Goal: Transaction & Acquisition: Purchase product/service

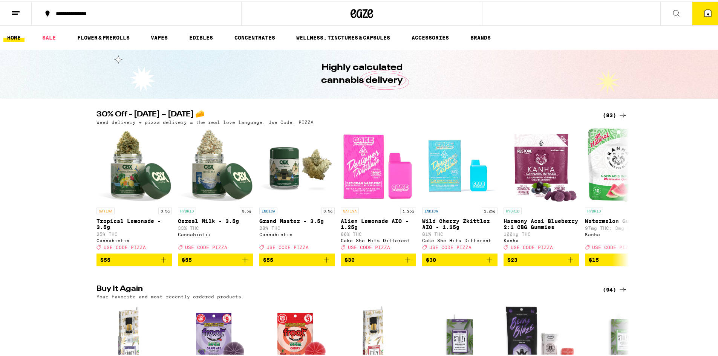
click at [618, 113] on icon at bounding box center [622, 113] width 9 height 9
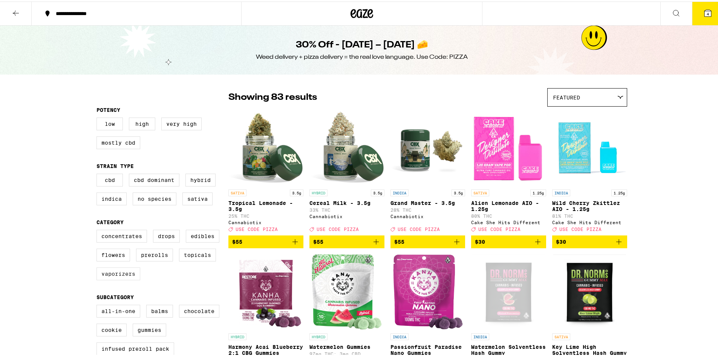
click at [119, 279] on label "Vaporizers" at bounding box center [118, 272] width 44 height 13
click at [98, 230] on input "Vaporizers" at bounding box center [98, 230] width 0 height 0
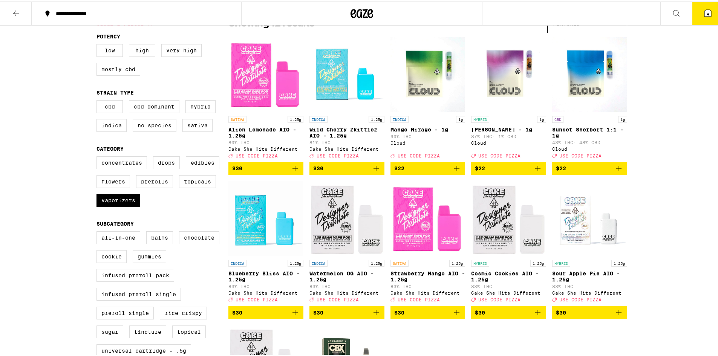
scroll to position [188, 0]
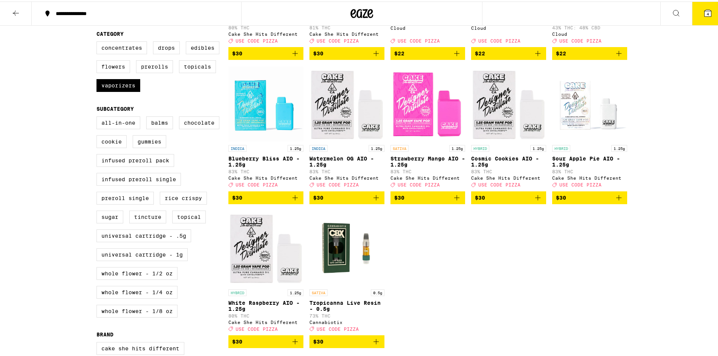
click at [251, 126] on img "Open page for Blueberry Bliss AIO - 1.25g from Cake She Hits Different" at bounding box center [265, 101] width 75 height 75
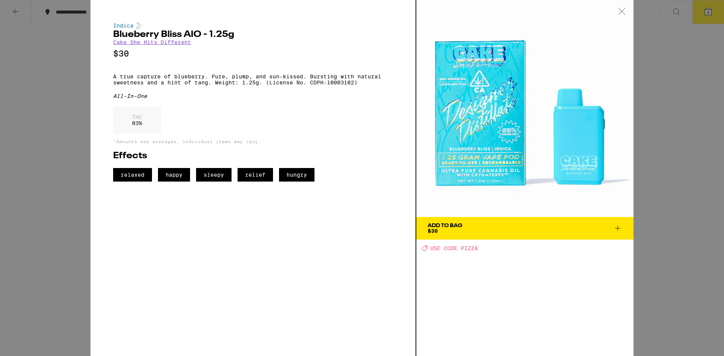
click at [77, 147] on div "Indica Blueberry Bliss AIO - 1.25g Cake She Hits Different $30 A true capture o…" at bounding box center [362, 178] width 724 height 356
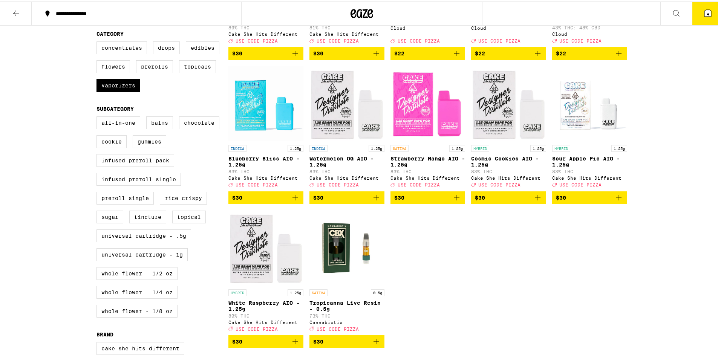
click at [328, 136] on img "Open page for Watermelon OG AIO - 1.25g from Cake She Hits Different" at bounding box center [346, 101] width 75 height 75
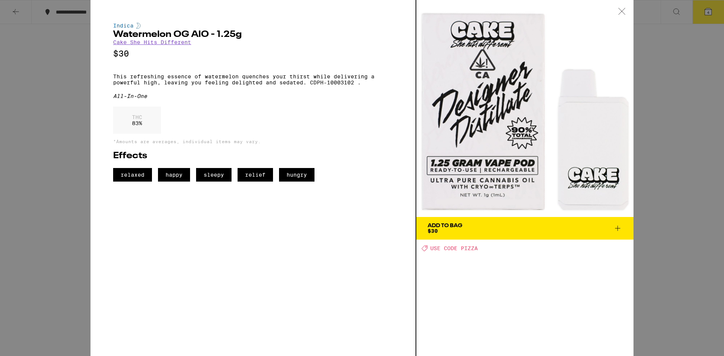
click at [85, 136] on div "Indica Watermelon OG AIO - 1.25g Cake She Hits Different $30 This refreshing es…" at bounding box center [362, 178] width 724 height 356
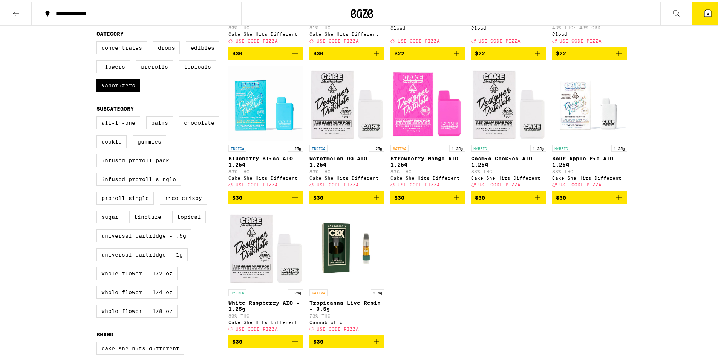
click at [243, 130] on img "Open page for Blueberry Bliss AIO - 1.25g from Cake She Hits Different" at bounding box center [265, 101] width 75 height 75
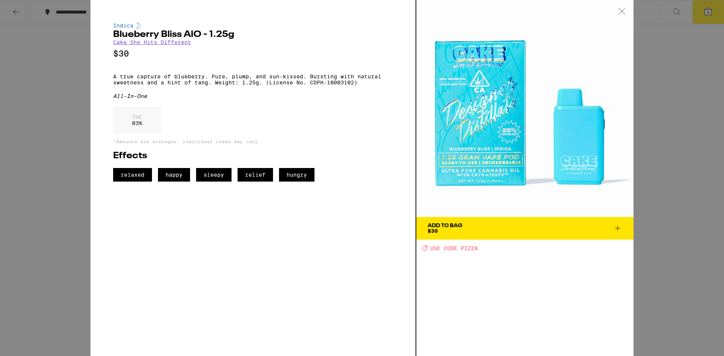
click at [63, 123] on div "Indica Blueberry Bliss AIO - 1.25g Cake She Hits Different $30 A true capture o…" at bounding box center [362, 178] width 724 height 356
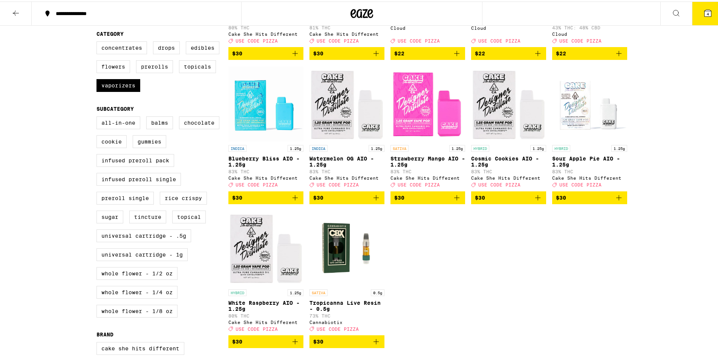
click at [297, 201] on icon "Add to bag" at bounding box center [295, 196] width 9 height 9
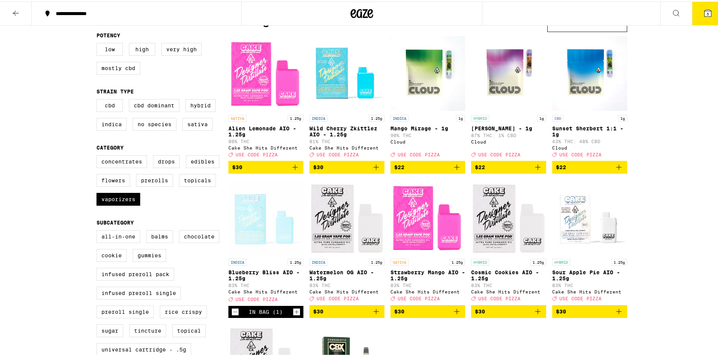
scroll to position [75, 0]
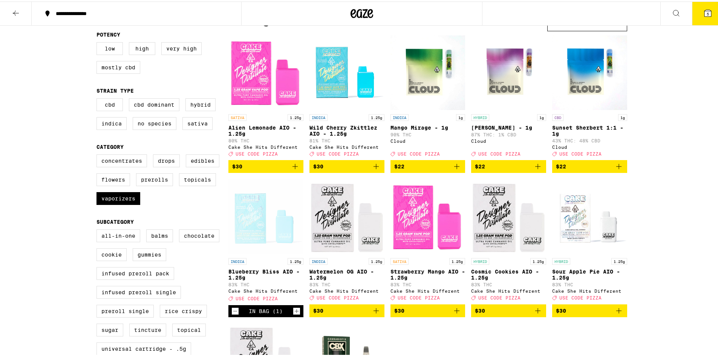
click at [293, 170] on icon "Add to bag" at bounding box center [295, 165] width 9 height 9
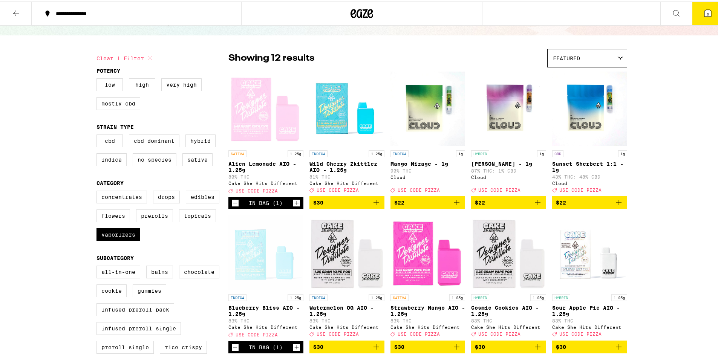
scroll to position [38, 0]
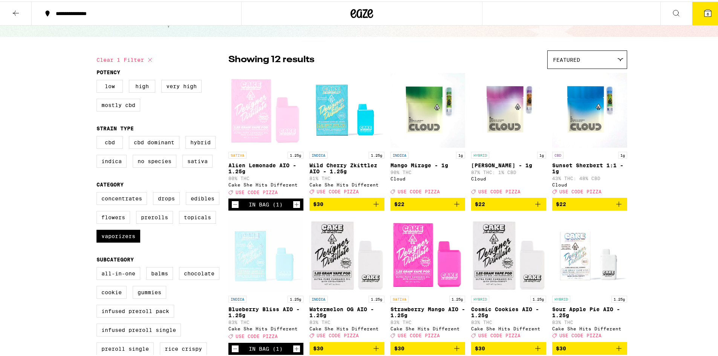
click at [258, 131] on div "Open page for Alien Lemonade AIO - 1.25g from Cake She Hits Different" at bounding box center [265, 108] width 75 height 75
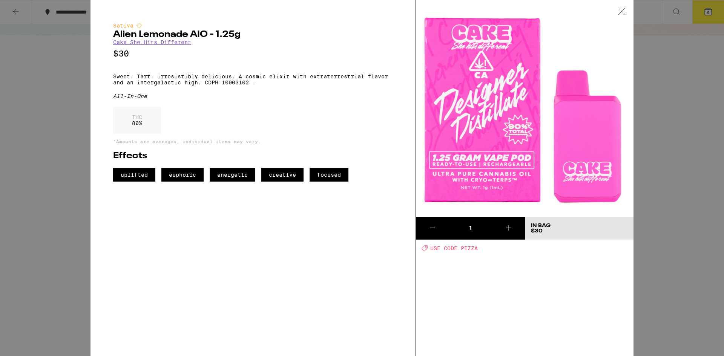
click at [87, 145] on div "Sativa Alien Lemonade AIO - 1.25g Cake She Hits Different $30 Sweet. Tart. irre…" at bounding box center [362, 178] width 724 height 356
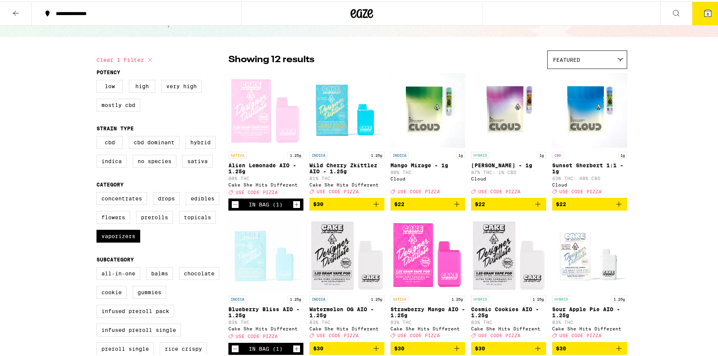
drag, startPoint x: 123, startPoint y: 242, endPoint x: 180, endPoint y: 207, distance: 66.6
click at [123, 241] on label "Vaporizers" at bounding box center [118, 234] width 44 height 13
click at [98, 192] on input "Vaporizers" at bounding box center [98, 192] width 0 height 0
checkbox input "false"
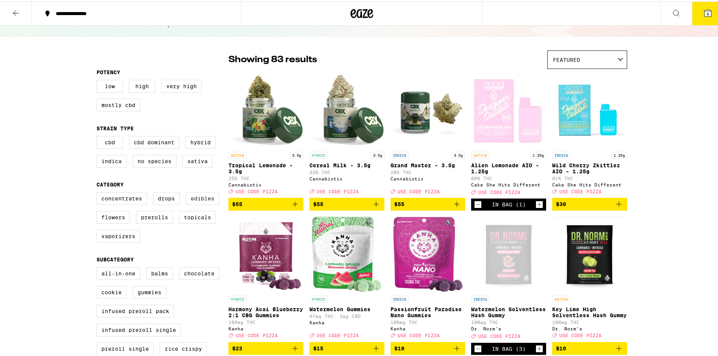
click at [210, 203] on label "Edibles" at bounding box center [203, 197] width 34 height 13
click at [98, 192] on input "Edibles" at bounding box center [98, 192] width 0 height 0
checkbox input "true"
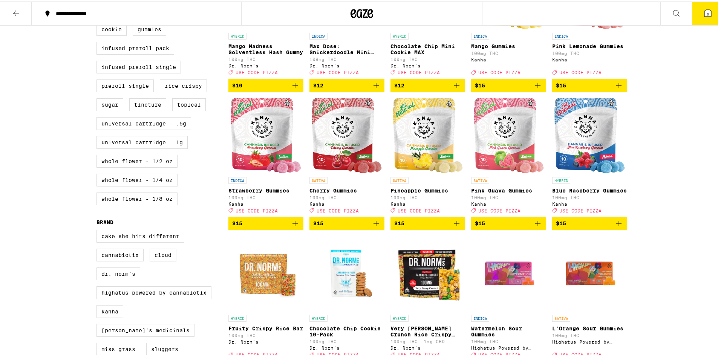
scroll to position [301, 0]
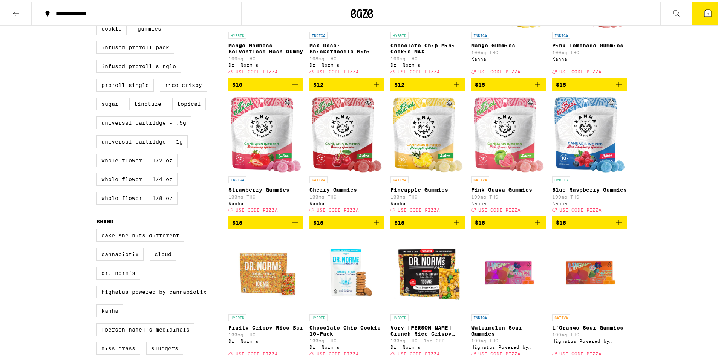
click at [299, 228] on button "$15" at bounding box center [265, 221] width 75 height 13
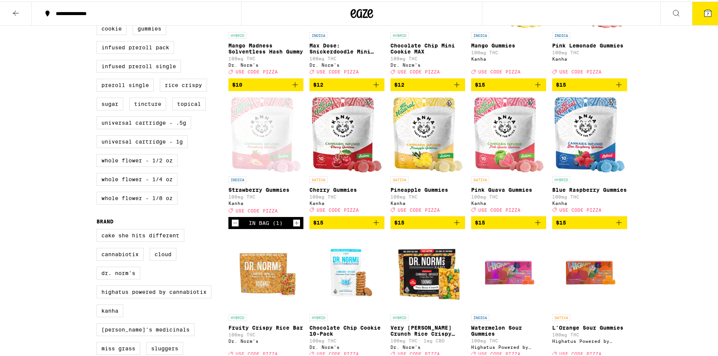
click at [695, 16] on button "7" at bounding box center [708, 11] width 32 height 23
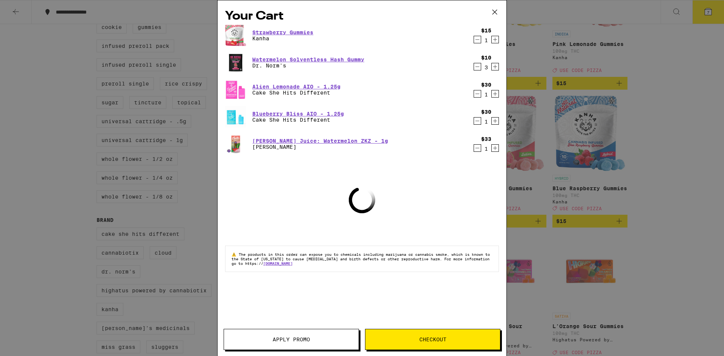
click at [477, 148] on icon "Decrement" at bounding box center [477, 148] width 4 height 0
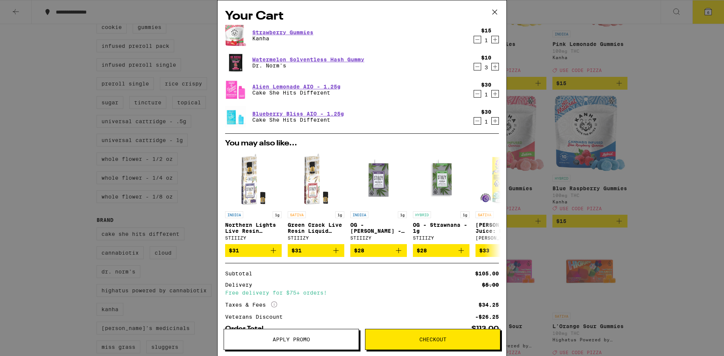
click at [314, 338] on span "Apply Promo" at bounding box center [291, 339] width 135 height 5
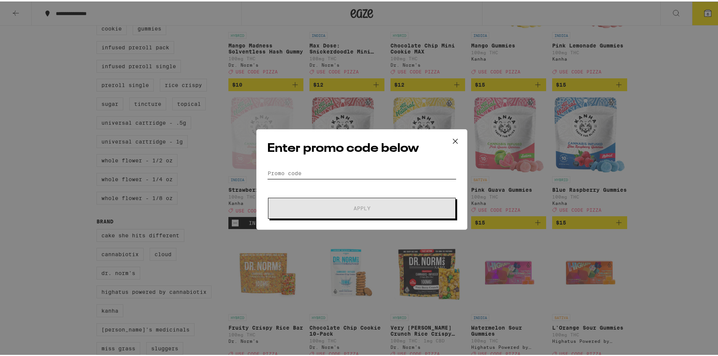
click at [306, 167] on input "Promo Code" at bounding box center [361, 171] width 189 height 11
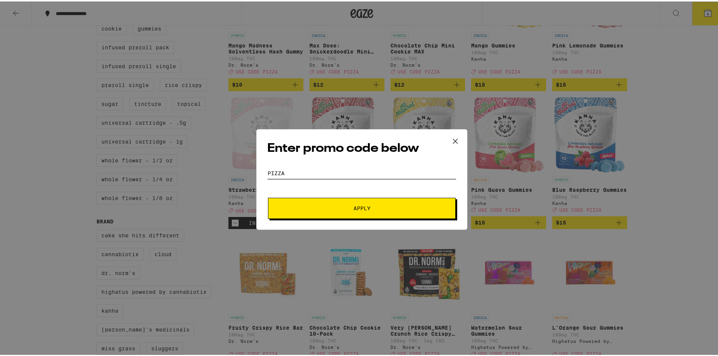
type input "pizza"
click at [369, 218] on div "Enter promo code below Promo Code pizza Apply" at bounding box center [361, 178] width 211 height 101
click at [369, 213] on button "Apply" at bounding box center [362, 206] width 188 height 21
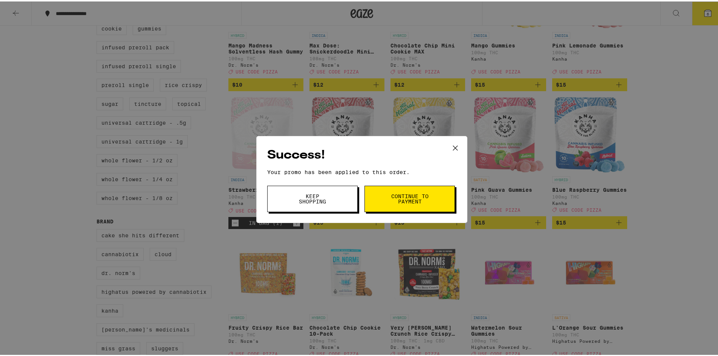
click at [381, 193] on button "Continue to payment" at bounding box center [409, 197] width 90 height 26
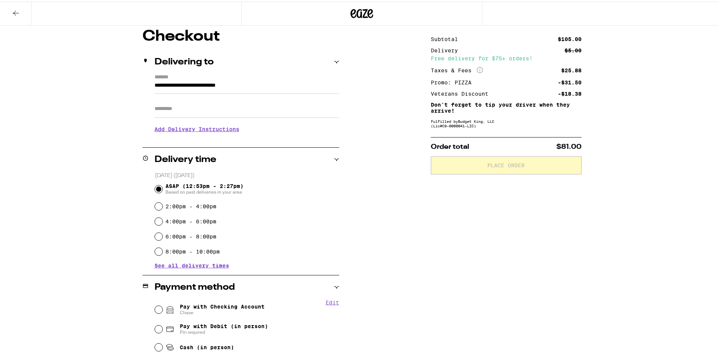
scroll to position [75, 0]
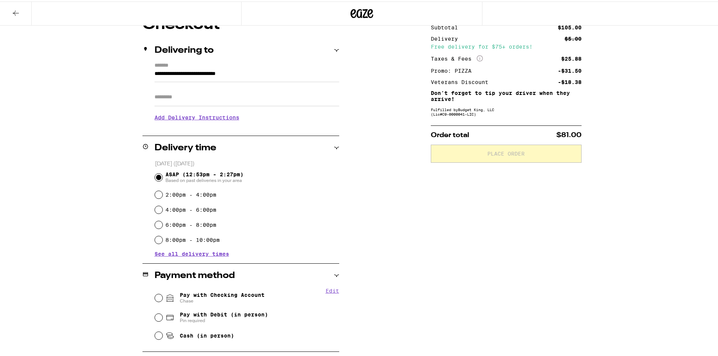
click at [231, 292] on span "Pay with Checking Account Chase" at bounding box center [222, 297] width 85 height 12
click at [162, 293] on input "Pay with Checking Account Chase" at bounding box center [159, 297] width 8 height 8
radio input "true"
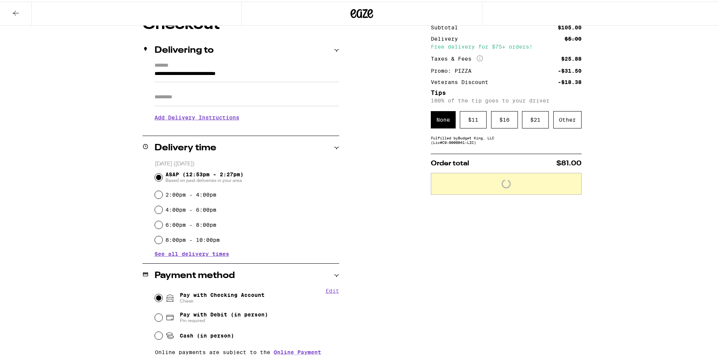
click at [469, 151] on div "Subtotal $105.00 Delivery $5.00 Free delivery for $75+ orders! Taxes & Fees Mor…" at bounding box center [506, 262] width 151 height 492
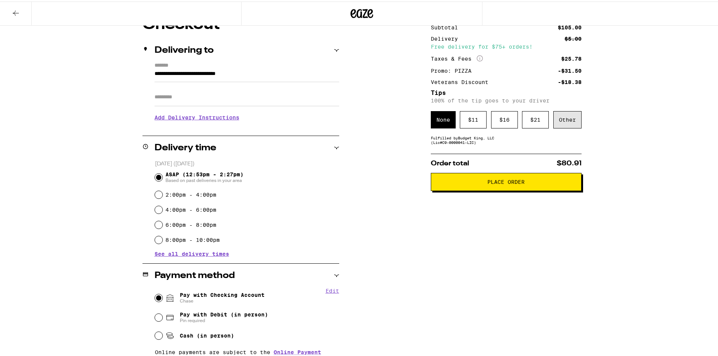
click at [554, 118] on div "Other" at bounding box center [567, 118] width 28 height 17
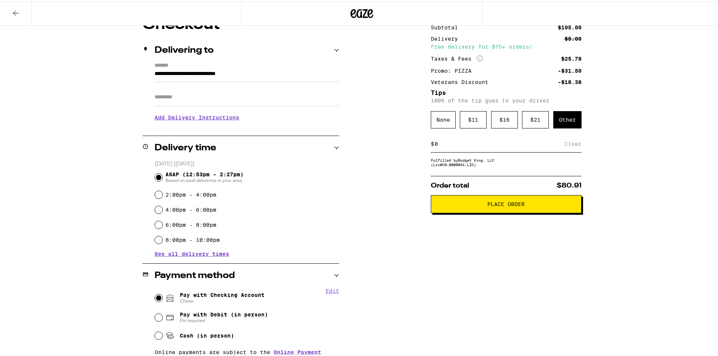
click at [450, 146] on input at bounding box center [499, 142] width 130 height 7
type input "12"
click at [224, 118] on h3 "Add Delivery Instructions" at bounding box center [247, 115] width 185 height 17
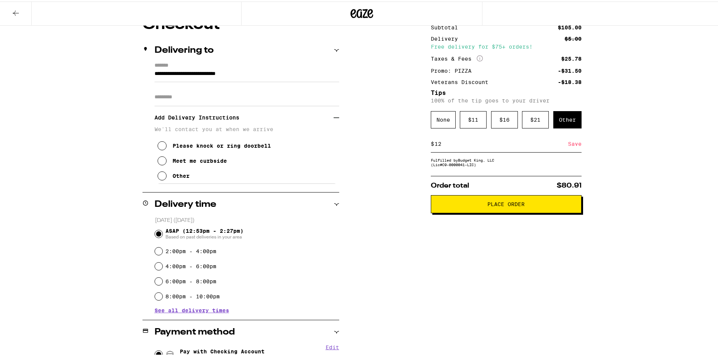
click at [173, 174] on div "Other" at bounding box center [181, 174] width 17 height 6
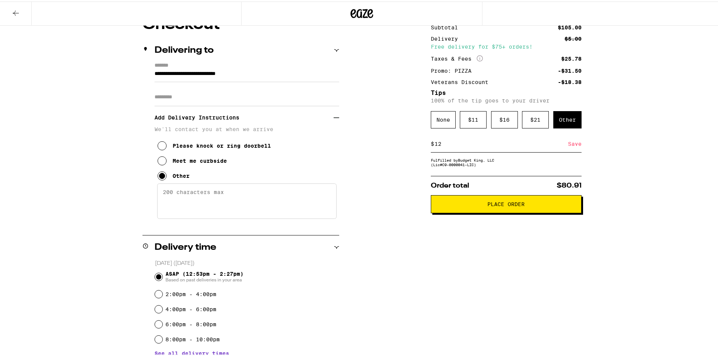
click at [217, 199] on textarea "Enter any other delivery instructions you want driver to know" at bounding box center [246, 199] width 179 height 35
type textarea "P"
drag, startPoint x: 201, startPoint y: 194, endPoint x: 178, endPoint y: 193, distance: 22.7
click at [179, 193] on textarea "The gate off [PERSON_NAME][GEOGRAPHIC_DATA] is open, other wise you will need t…" at bounding box center [246, 199] width 179 height 35
click at [253, 205] on textarea "The Gate off [PERSON_NAME][GEOGRAPHIC_DATA] is open, other wise you will need t…" at bounding box center [246, 199] width 179 height 35
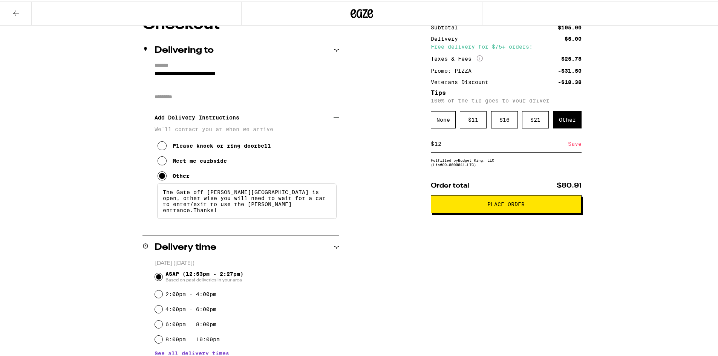
click at [249, 208] on textarea "The Gate off [PERSON_NAME][GEOGRAPHIC_DATA] is open, other wise you will need t…" at bounding box center [246, 199] width 179 height 35
click at [277, 193] on textarea "The Gate off [PERSON_NAME][GEOGRAPHIC_DATA] is open, other wise you will need t…" at bounding box center [246, 199] width 179 height 35
click at [256, 208] on textarea "The Gate off [PERSON_NAME][GEOGRAPHIC_DATA] is open, other wise you will need t…" at bounding box center [246, 199] width 179 height 35
click at [248, 210] on textarea "The Gate off [PERSON_NAME][GEOGRAPHIC_DATA] is open, other wise you will need t…" at bounding box center [246, 199] width 179 height 35
click at [203, 217] on textarea "The Gate off [PERSON_NAME][GEOGRAPHIC_DATA] is open, other wise you will need t…" at bounding box center [246, 199] width 179 height 35
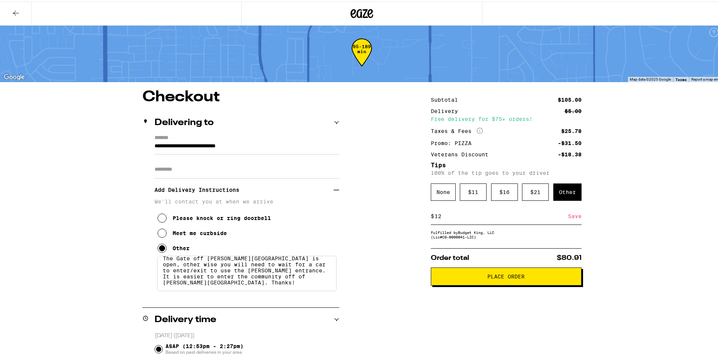
scroll to position [0, 0]
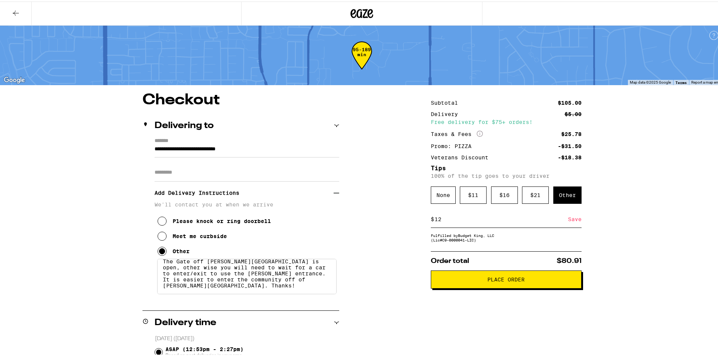
type textarea "The Gate off [PERSON_NAME][GEOGRAPHIC_DATA] is open, other wise you will need t…"
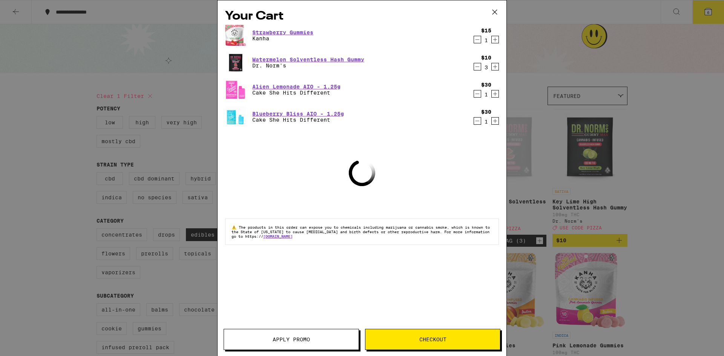
click at [495, 13] on icon at bounding box center [494, 12] width 5 height 5
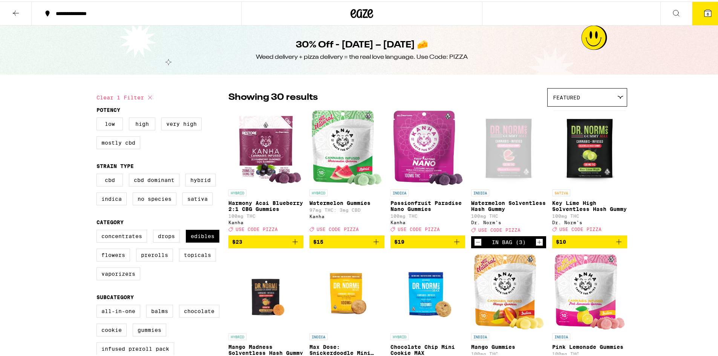
click at [250, 60] on div "30% Off - [DATE] – [DATE] 🧀 Weed delivery + pizza delivery = the real love lang…" at bounding box center [361, 48] width 289 height 49
click at [349, 19] on div at bounding box center [361, 12] width 241 height 24
click at [358, 14] on icon at bounding box center [362, 12] width 11 height 9
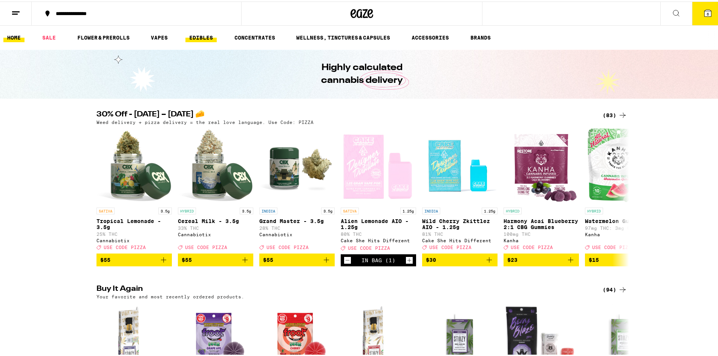
click at [189, 35] on link "EDIBLES" at bounding box center [200, 36] width 31 height 9
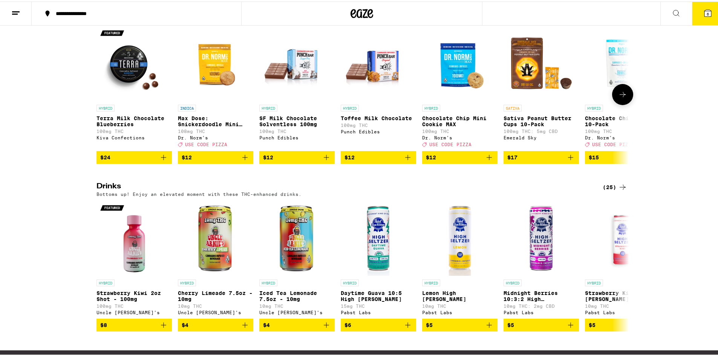
scroll to position [405, 0]
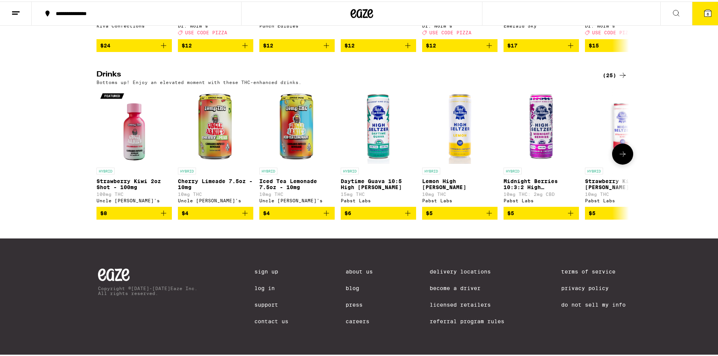
click at [621, 156] on button at bounding box center [622, 152] width 21 height 21
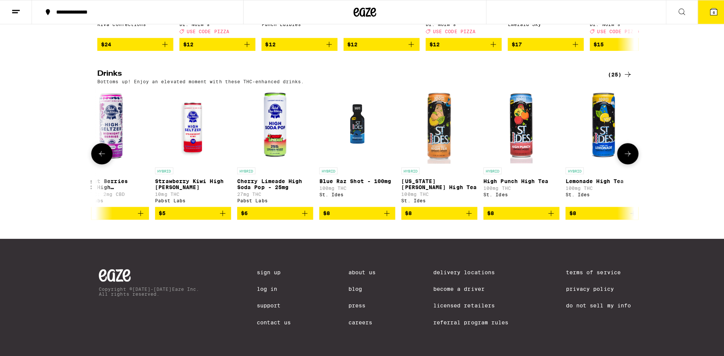
scroll to position [0, 448]
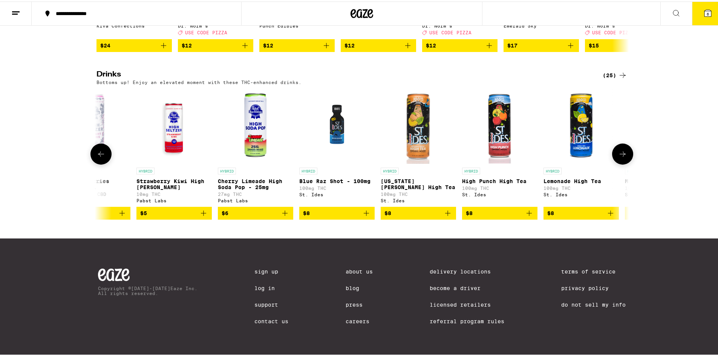
click at [445, 209] on icon "Add to bag" at bounding box center [447, 211] width 5 height 5
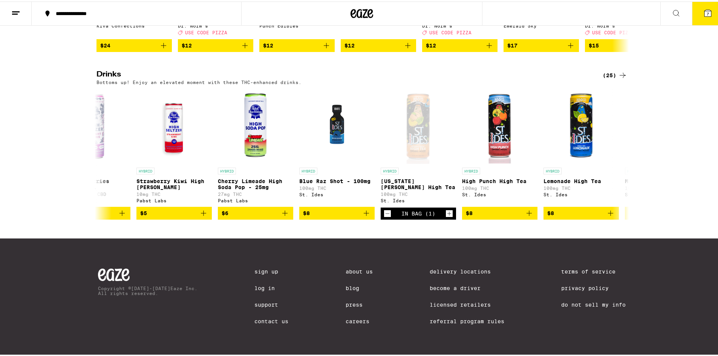
click at [707, 11] on span "7" at bounding box center [708, 12] width 2 height 5
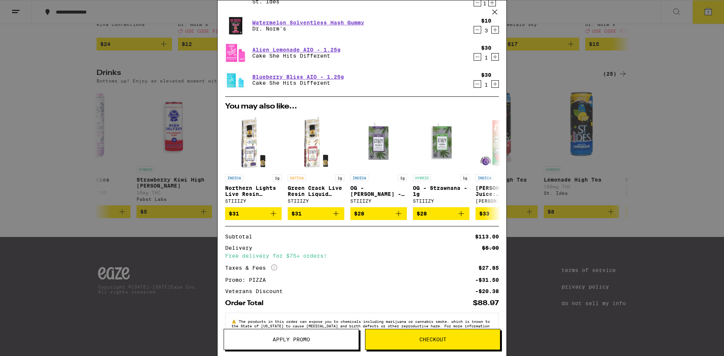
scroll to position [88, 0]
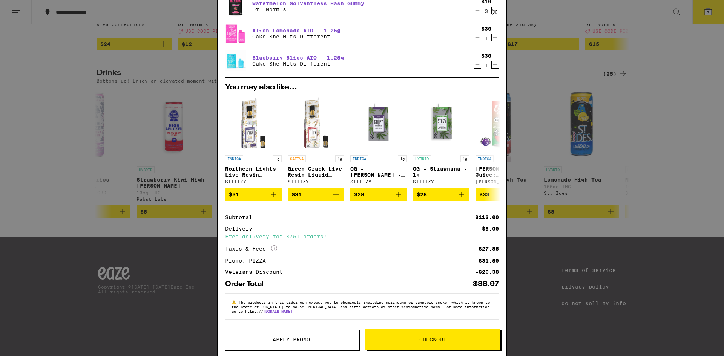
click at [390, 336] on button "Checkout" at bounding box center [432, 339] width 135 height 21
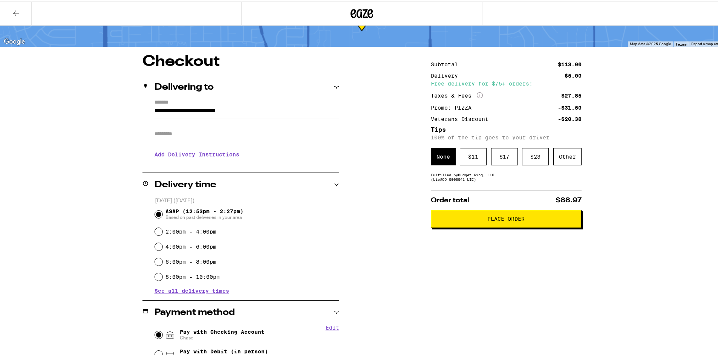
scroll to position [38, 0]
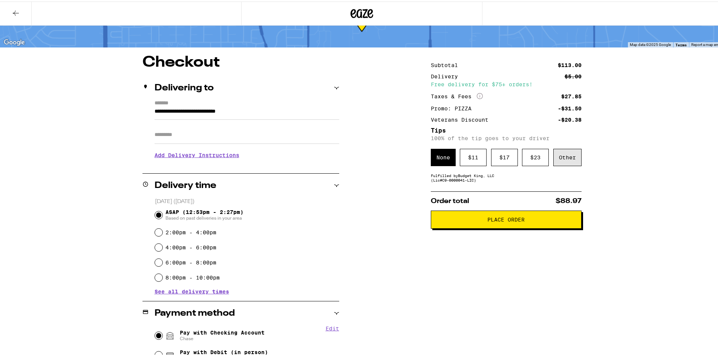
click at [558, 156] on div "Other" at bounding box center [567, 155] width 28 height 17
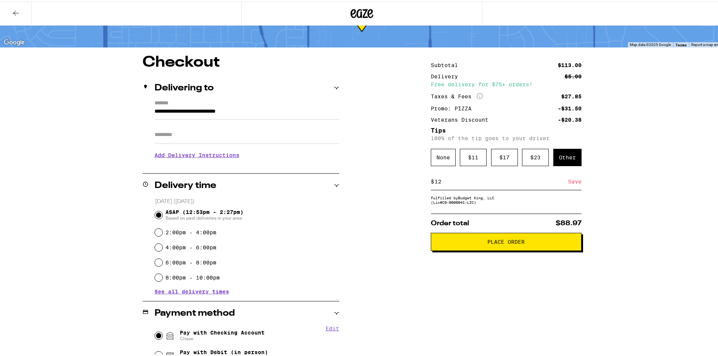
type input "12"
click at [572, 185] on div "Save" at bounding box center [575, 180] width 14 height 17
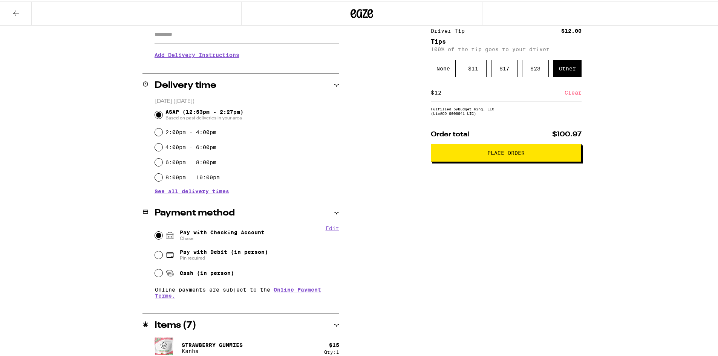
scroll to position [141, 0]
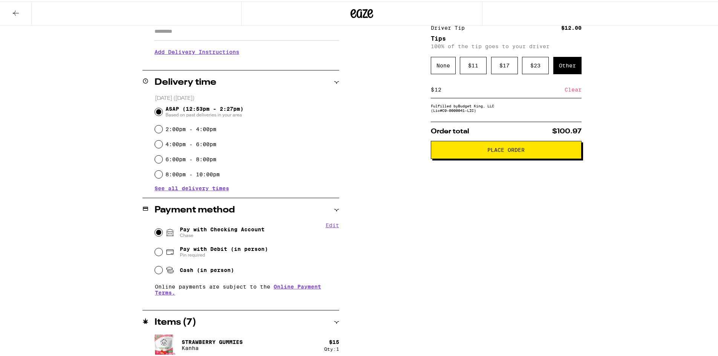
click at [208, 49] on h3 "Add Delivery Instructions" at bounding box center [247, 50] width 185 height 17
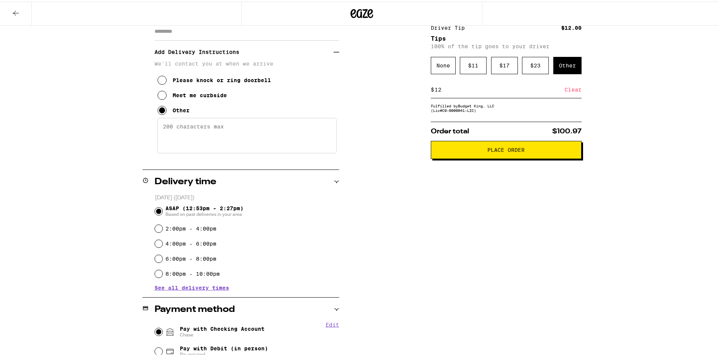
click at [237, 128] on textarea "Enter any other delivery instructions you want driver to know" at bounding box center [246, 133] width 179 height 35
type textarea "P"
type textarea "The gate off [PERSON_NAME][GEOGRAPHIC_DATA] is open, that is the best entrance …"
click at [465, 151] on span "Place Order" at bounding box center [506, 148] width 138 height 5
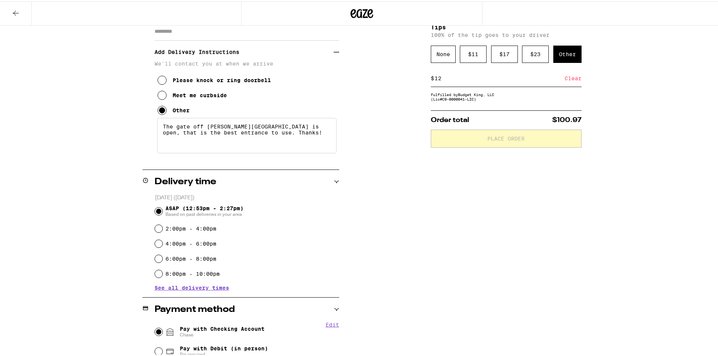
scroll to position [165, 0]
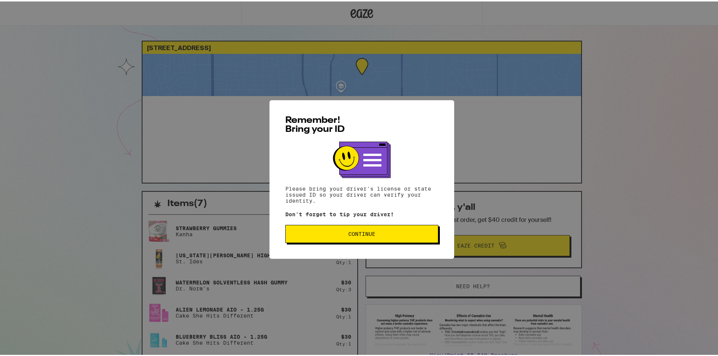
scroll to position [138, 0]
